Goal: Information Seeking & Learning: Learn about a topic

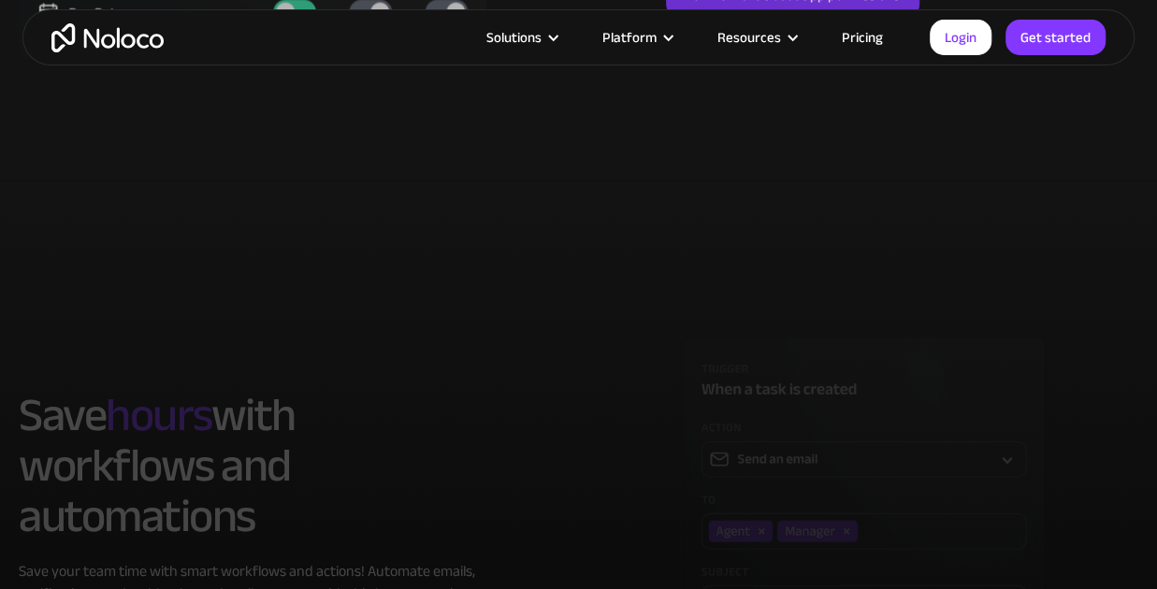
scroll to position [4950, 0]
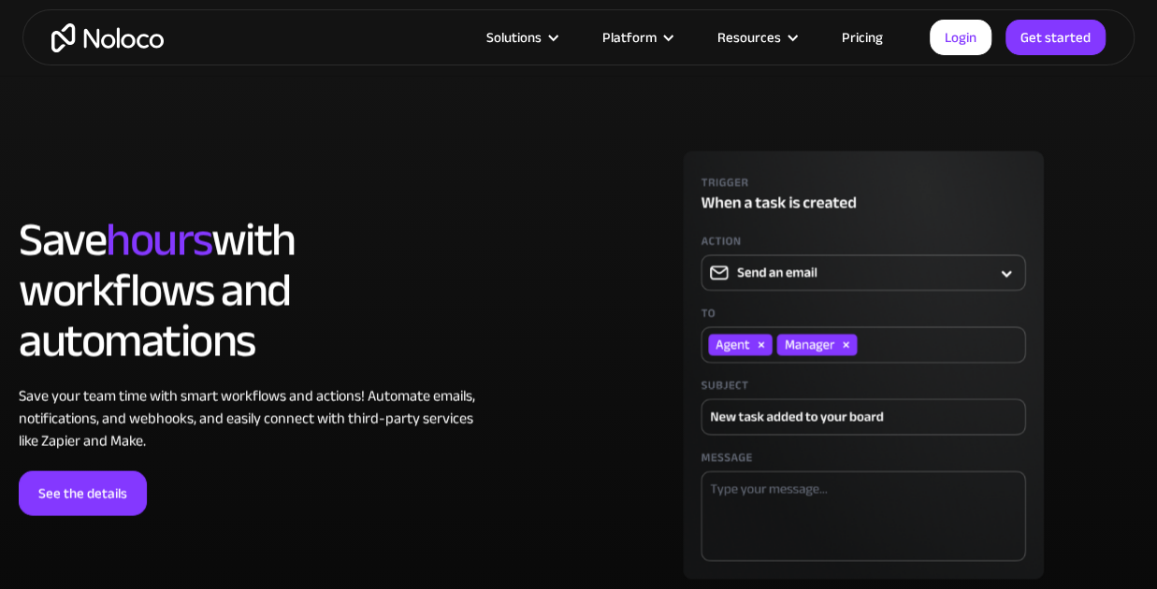
click at [868, 29] on link "Pricing" at bounding box center [862, 37] width 88 height 24
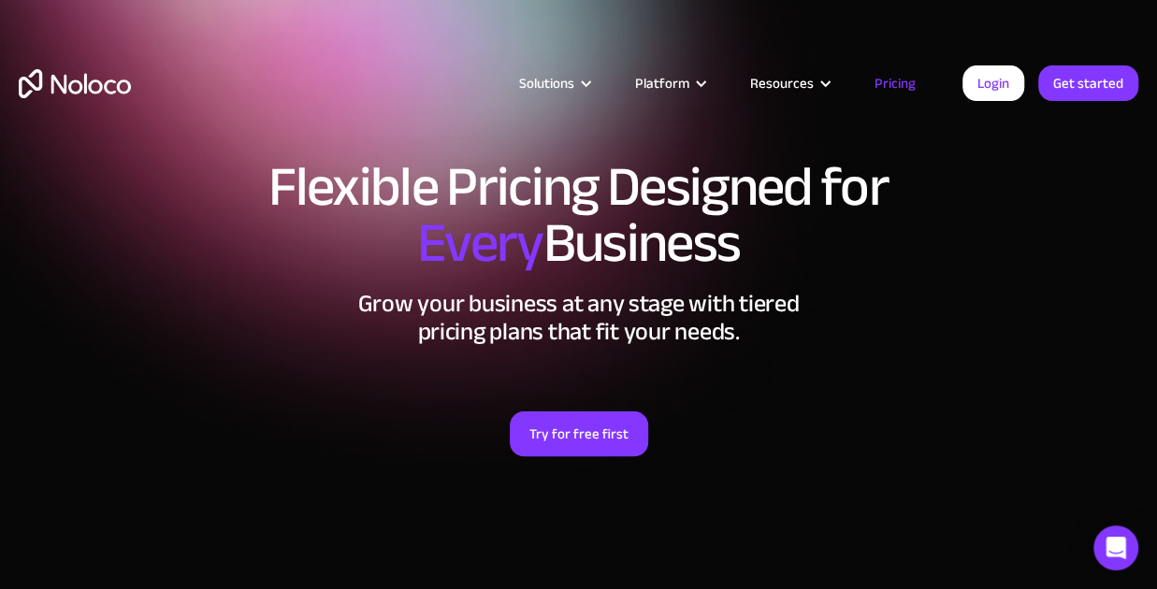
click at [901, 89] on link "Pricing" at bounding box center [895, 83] width 88 height 24
